Goal: Leave review/rating: Share an evaluation or opinion about a product, service, or content

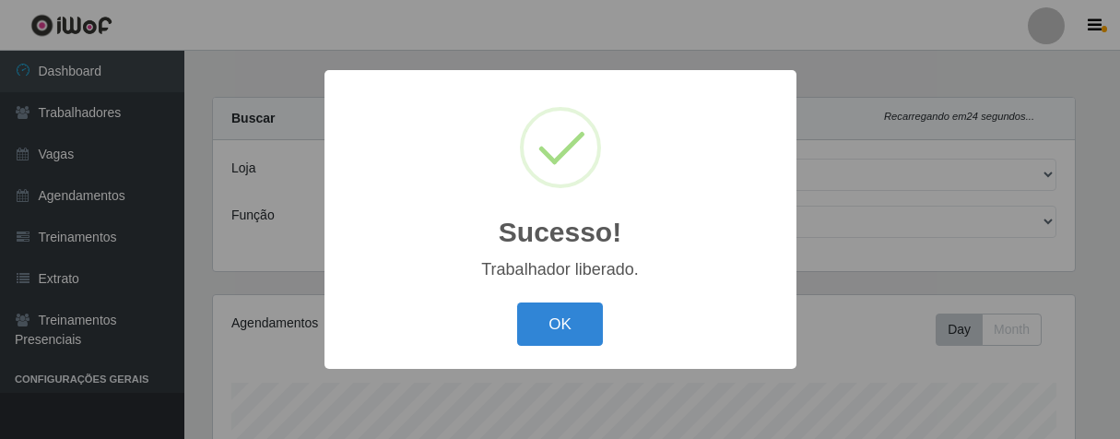
select select "206"
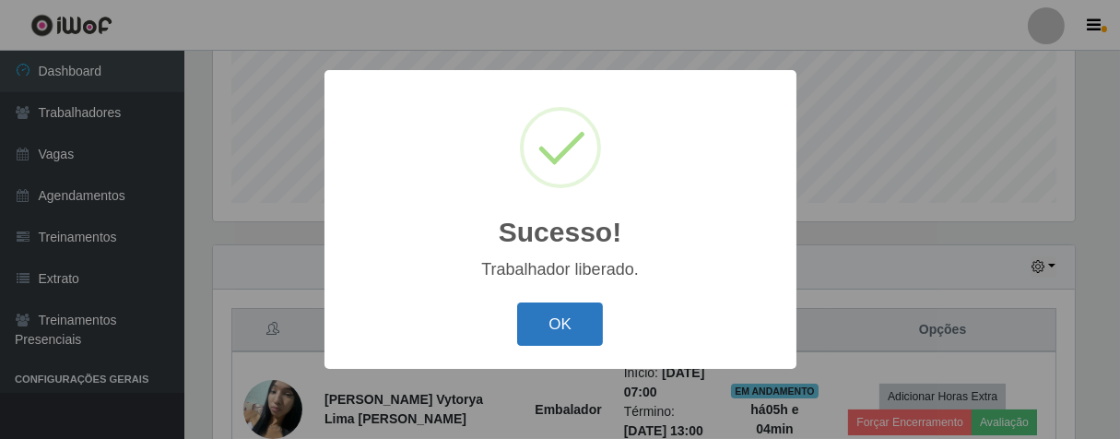
scroll to position [382, 863]
click at [539, 311] on button "OK" at bounding box center [560, 323] width 86 height 43
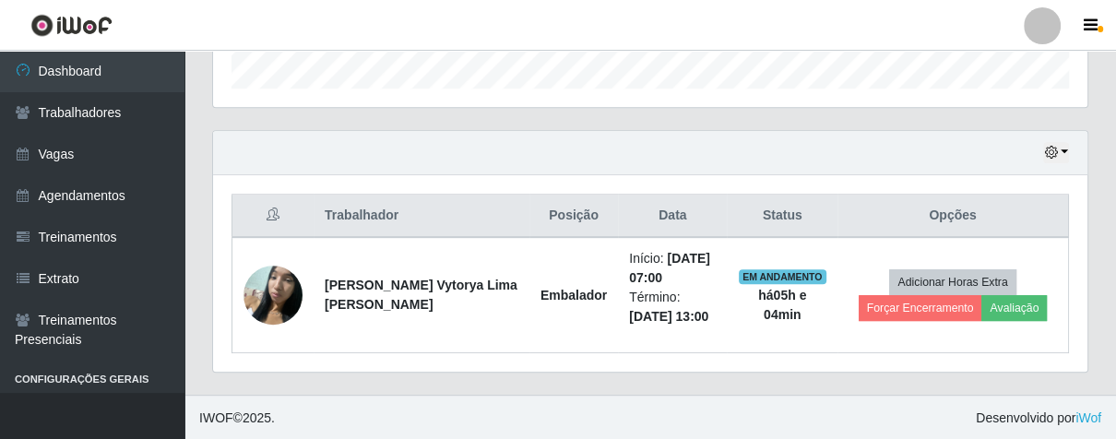
scroll to position [382, 873]
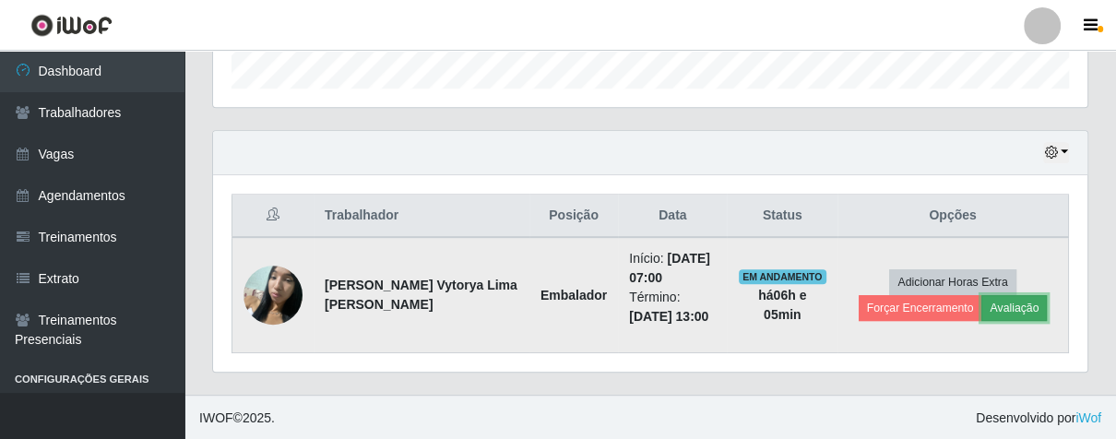
click at [1010, 300] on button "Avaliação" at bounding box center [1013, 308] width 65 height 26
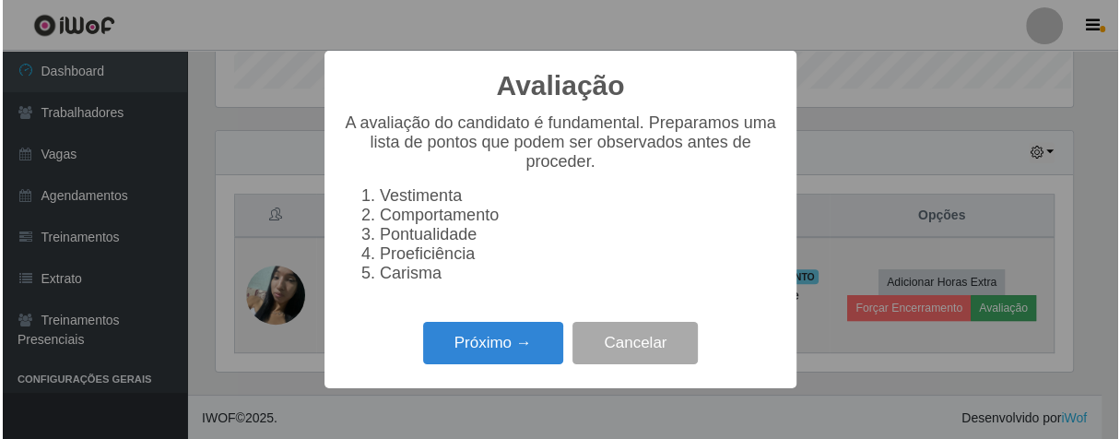
scroll to position [382, 863]
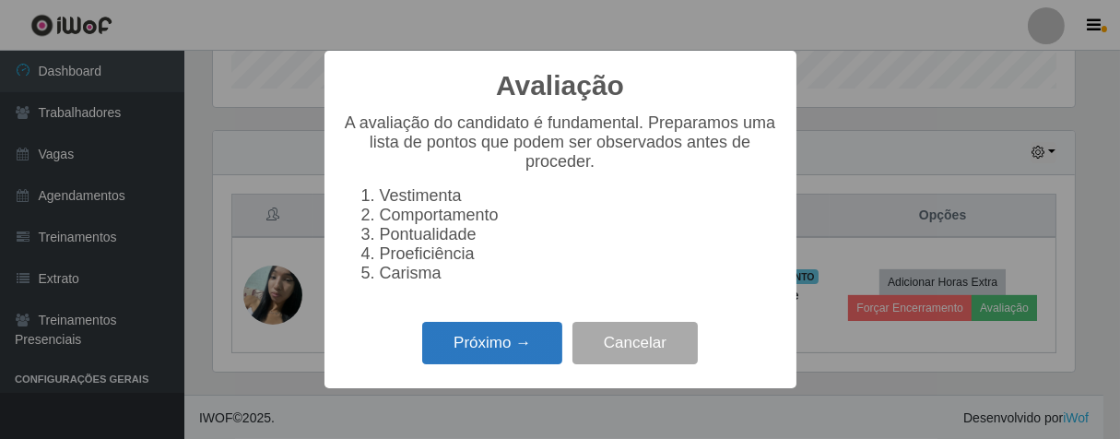
click at [546, 347] on button "Próximo →" at bounding box center [492, 343] width 140 height 43
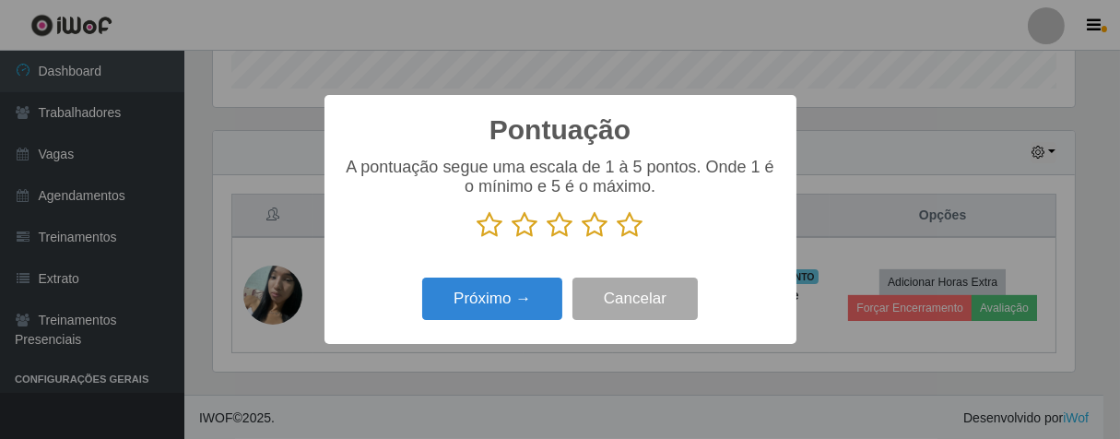
drag, startPoint x: 636, startPoint y: 229, endPoint x: 603, endPoint y: 233, distance: 33.5
click at [632, 227] on icon at bounding box center [631, 225] width 26 height 28
click at [618, 239] on input "radio" at bounding box center [618, 239] width 0 height 0
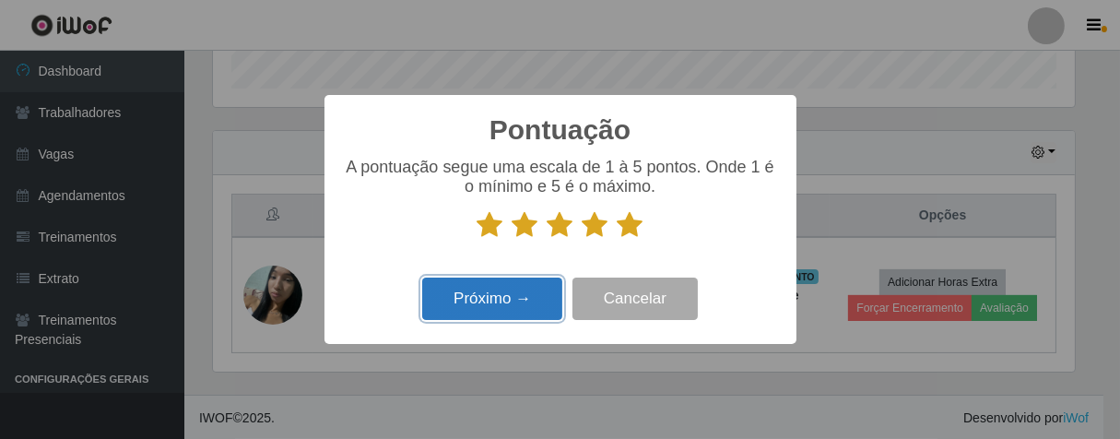
click at [553, 298] on button "Próximo →" at bounding box center [492, 299] width 140 height 43
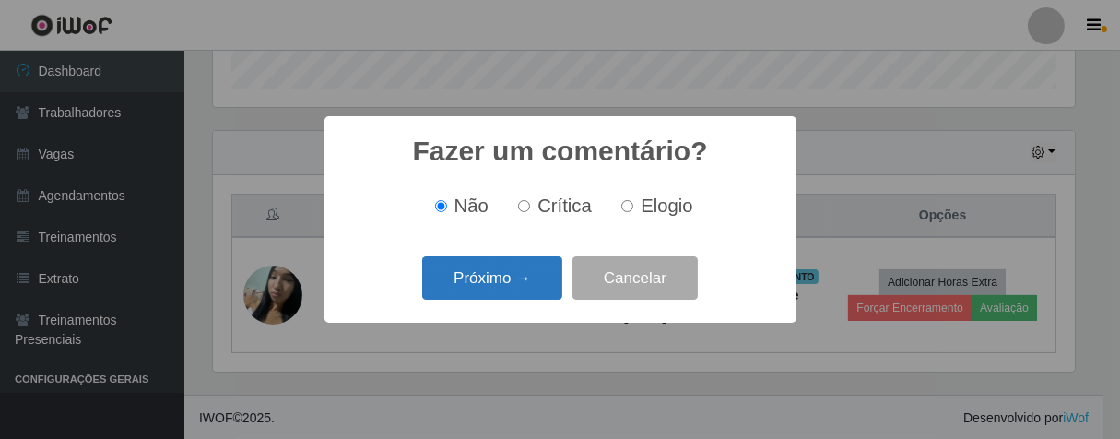
click at [553, 281] on button "Próximo →" at bounding box center [492, 277] width 140 height 43
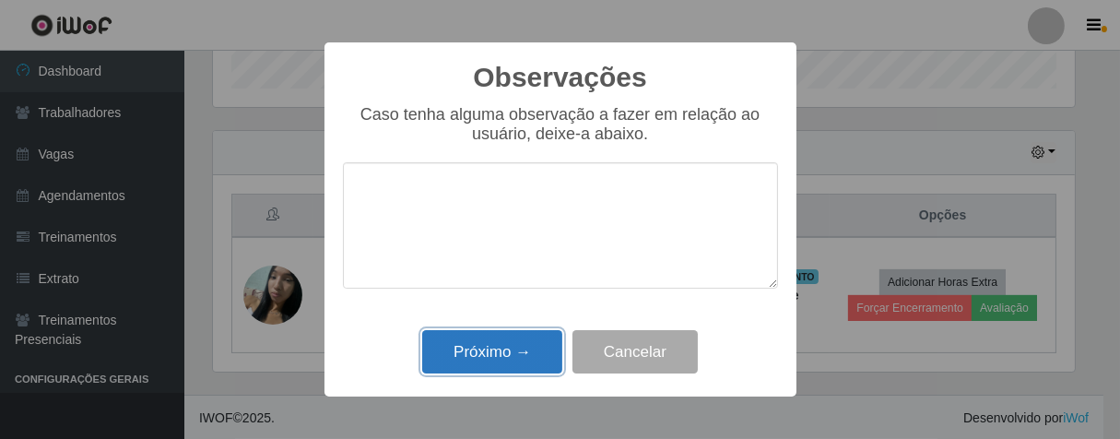
click at [541, 347] on button "Próximo →" at bounding box center [492, 351] width 140 height 43
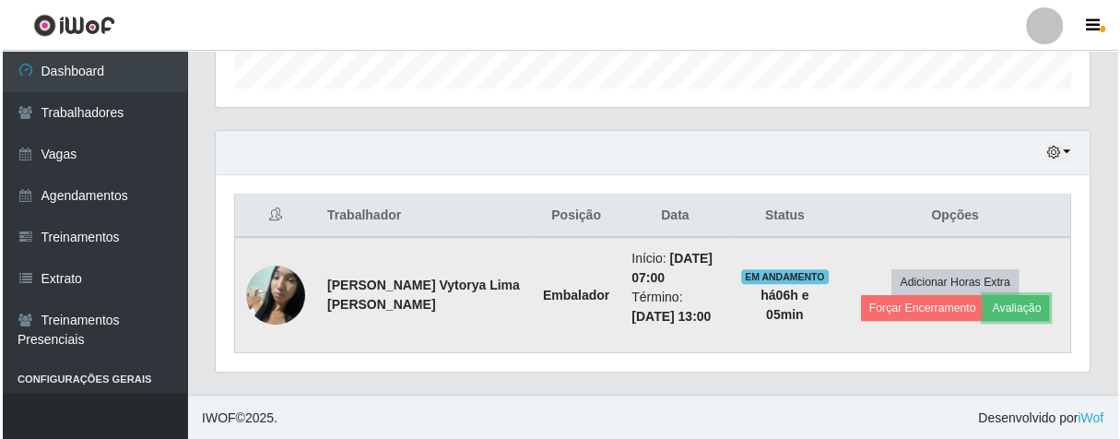
scroll to position [382, 873]
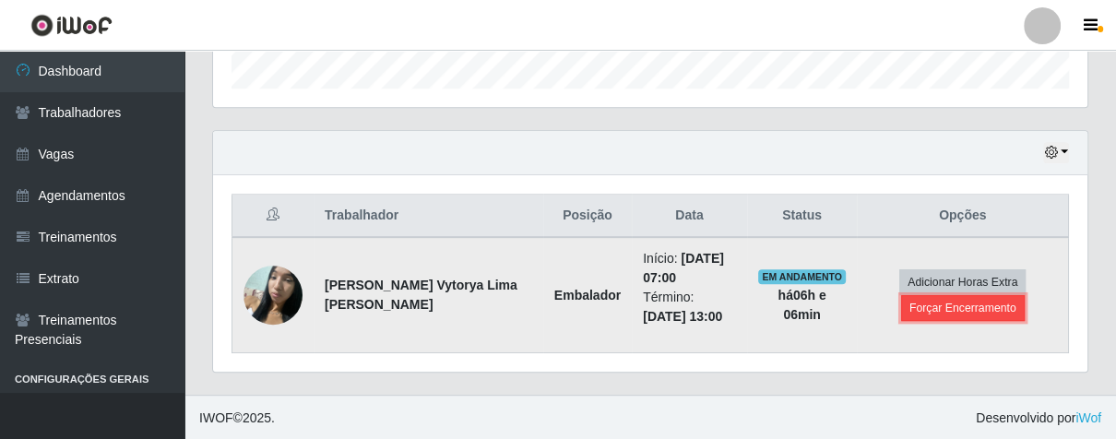
click at [905, 306] on button "Forçar Encerramento" at bounding box center [963, 308] width 124 height 26
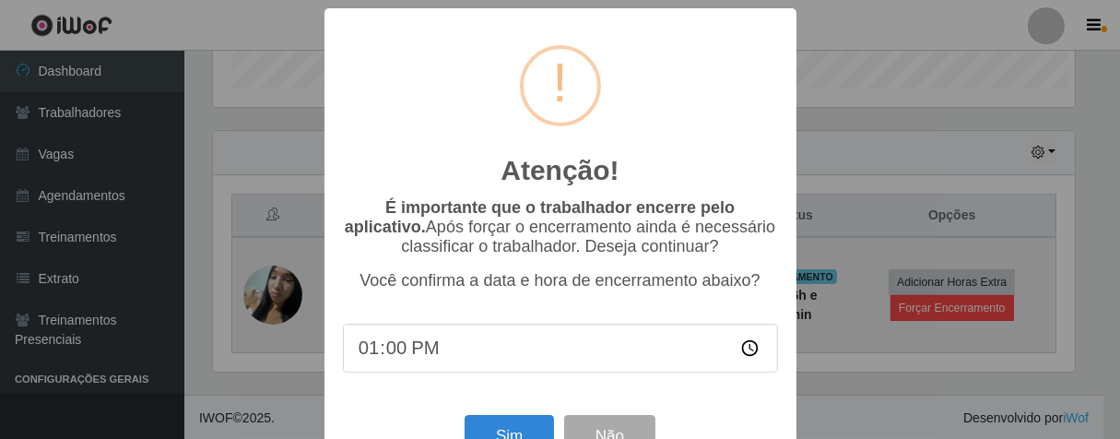
scroll to position [382, 863]
type input "13:00"
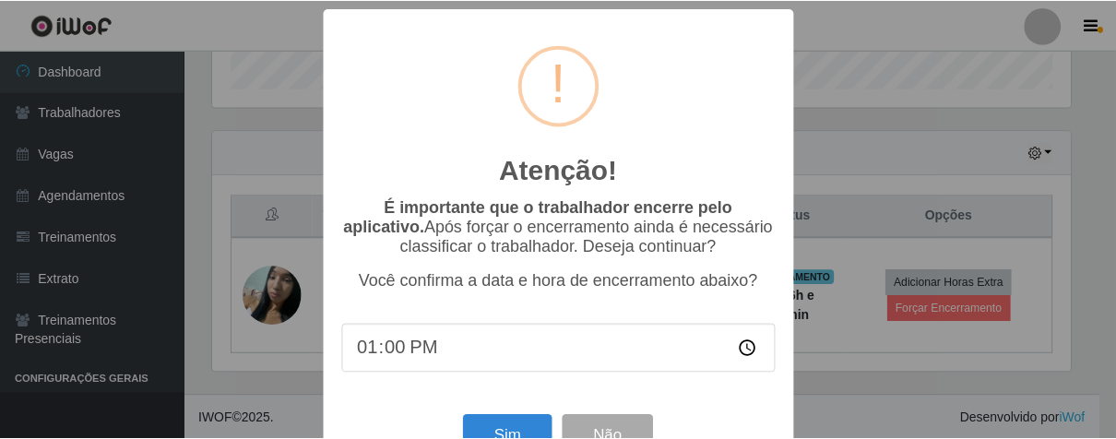
scroll to position [64, 0]
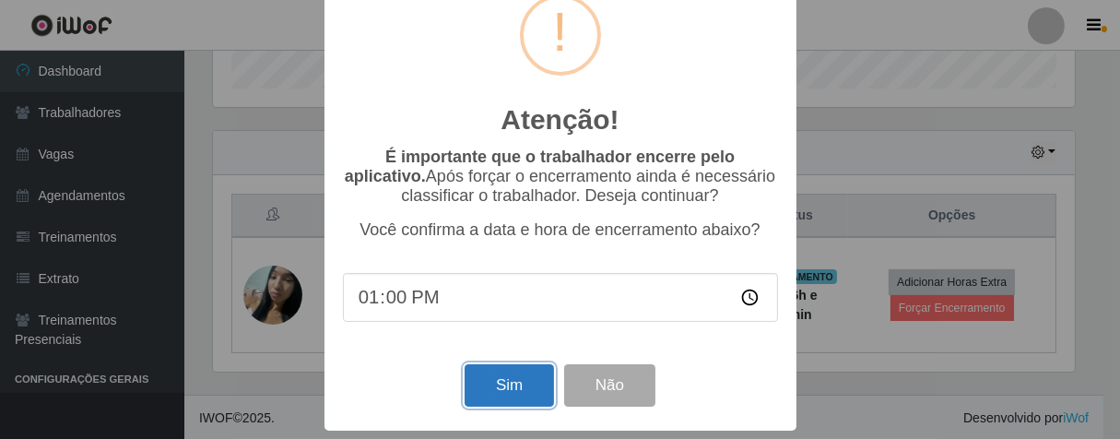
click at [504, 389] on button "Sim" at bounding box center [509, 385] width 89 height 43
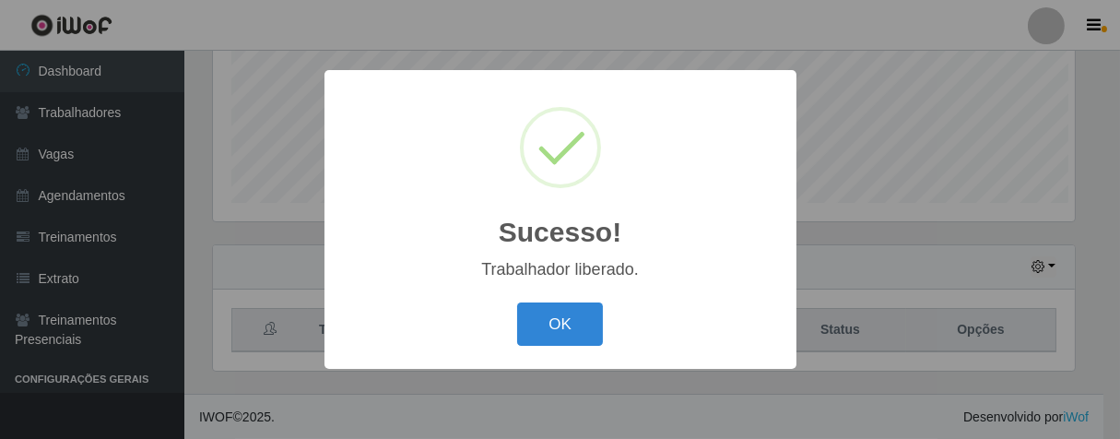
scroll to position [382, 863]
